Goal: Book appointment/travel/reservation

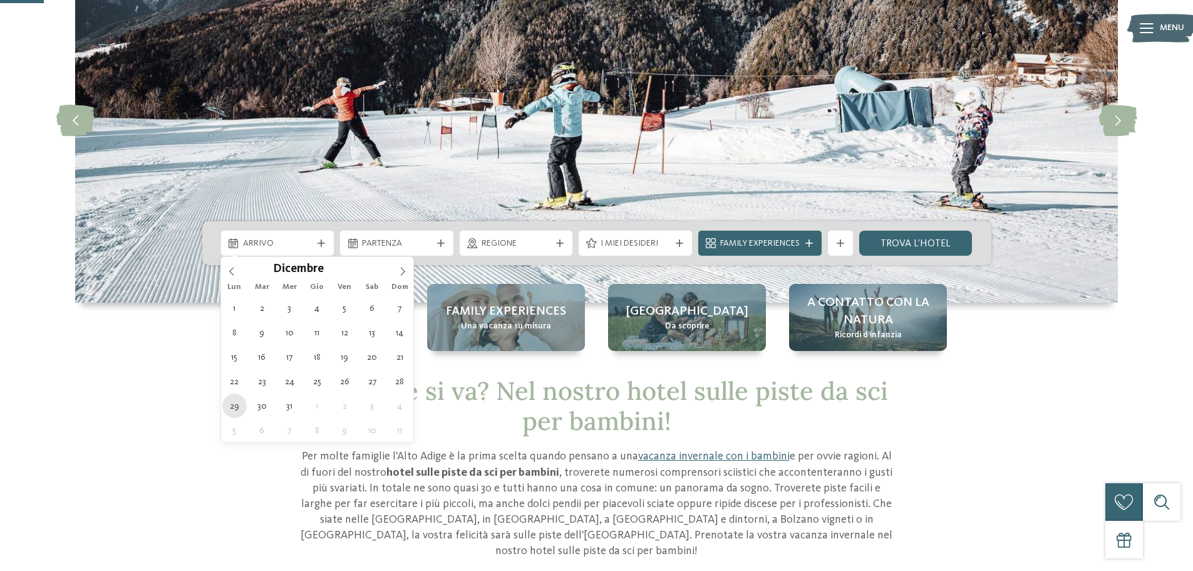
type div "[DATE]"
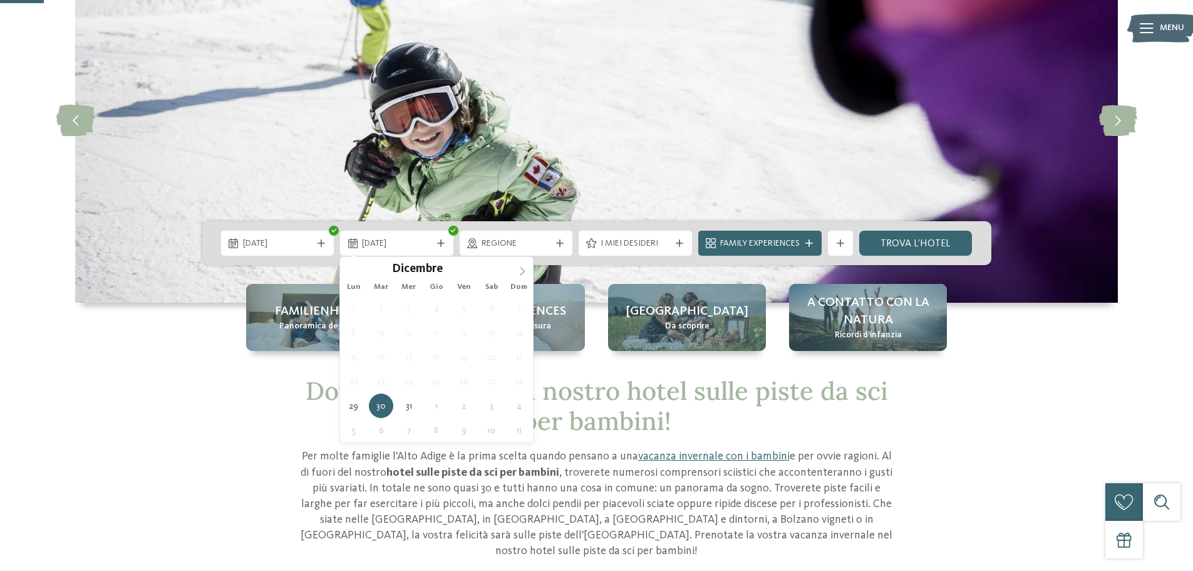
type input "****"
click at [520, 266] on span at bounding box center [522, 267] width 21 height 21
type div "[DATE]"
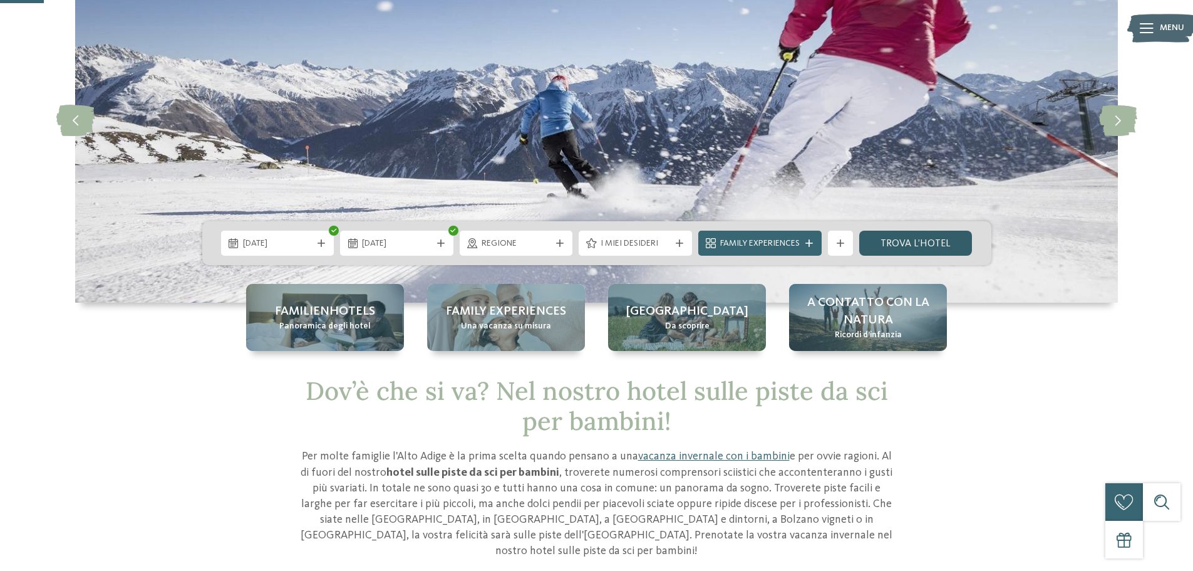
click at [894, 236] on link "trova l’hotel" at bounding box center [916, 243] width 113 height 25
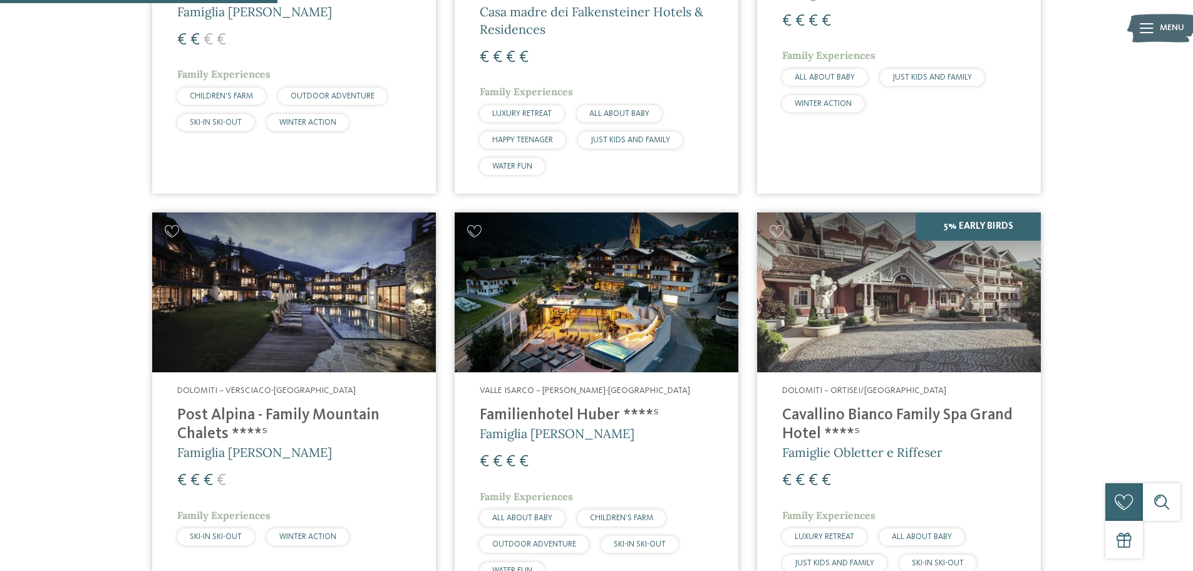
scroll to position [724, 0]
